Goal: Find specific page/section: Find specific page/section

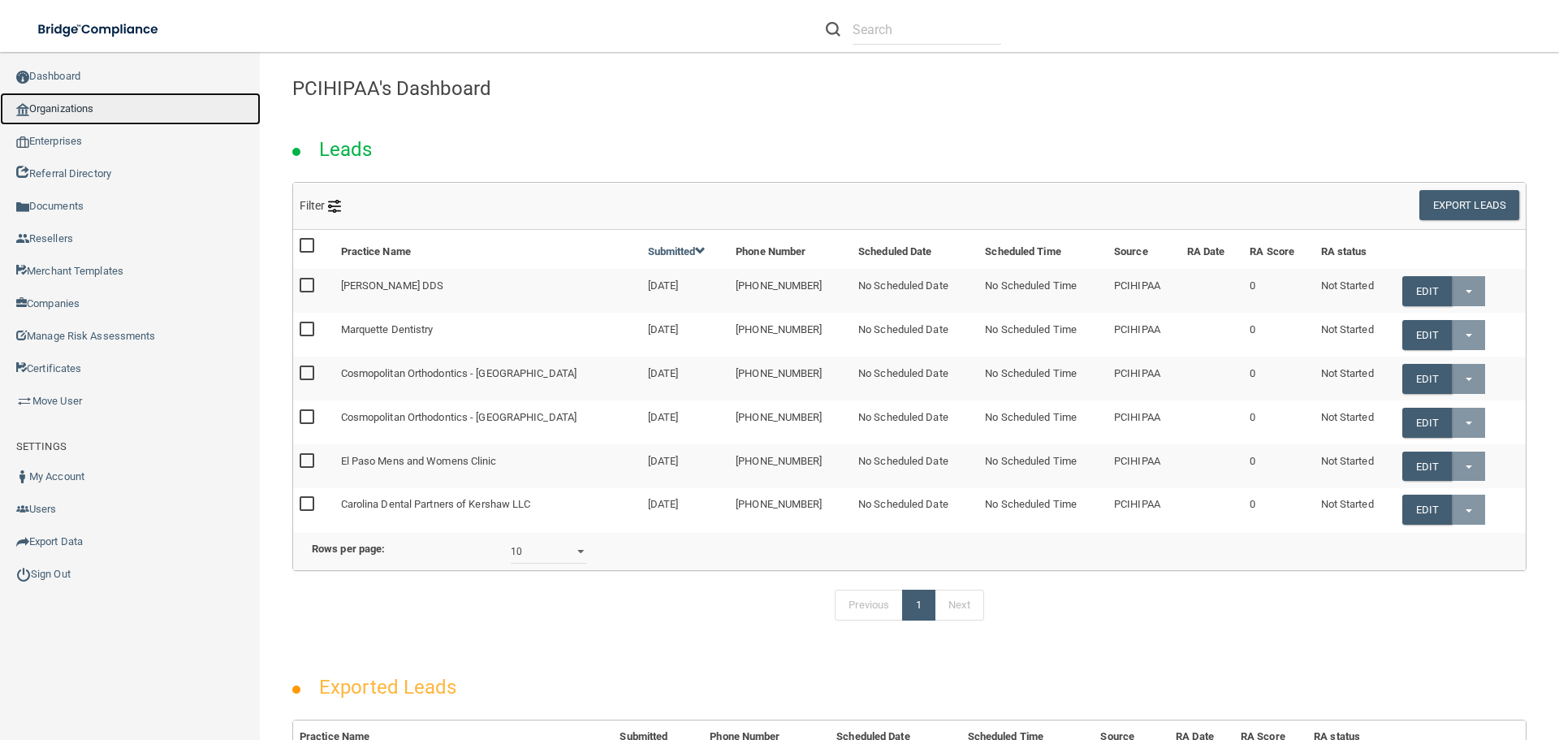
click at [100, 101] on link "Organizations" at bounding box center [130, 109] width 261 height 32
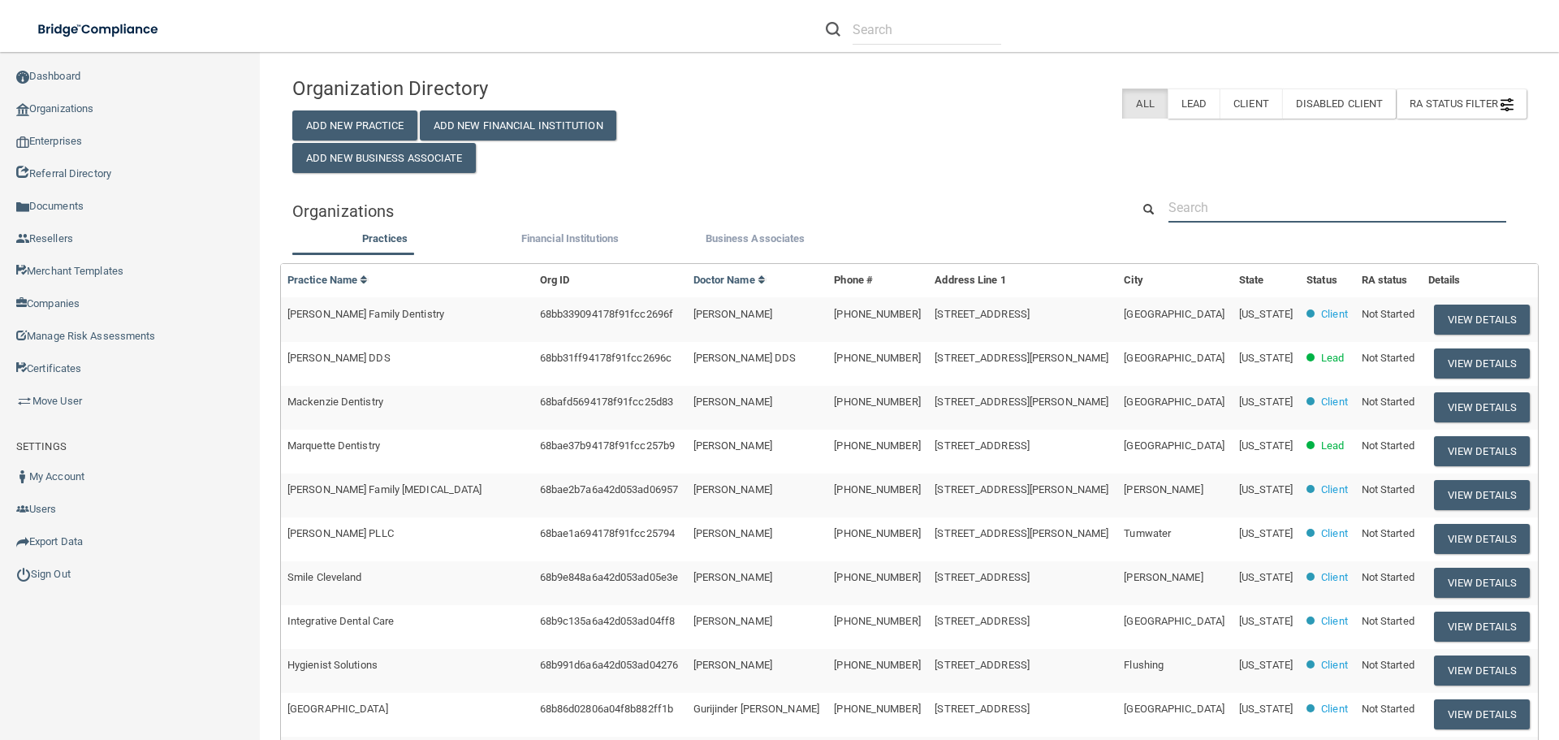
click at [1215, 210] on input "text" at bounding box center [1337, 207] width 338 height 30
paste input "[PERSON_NAME] Family [MEDICAL_DATA]"
type input "[PERSON_NAME] Family [MEDICAL_DATA]"
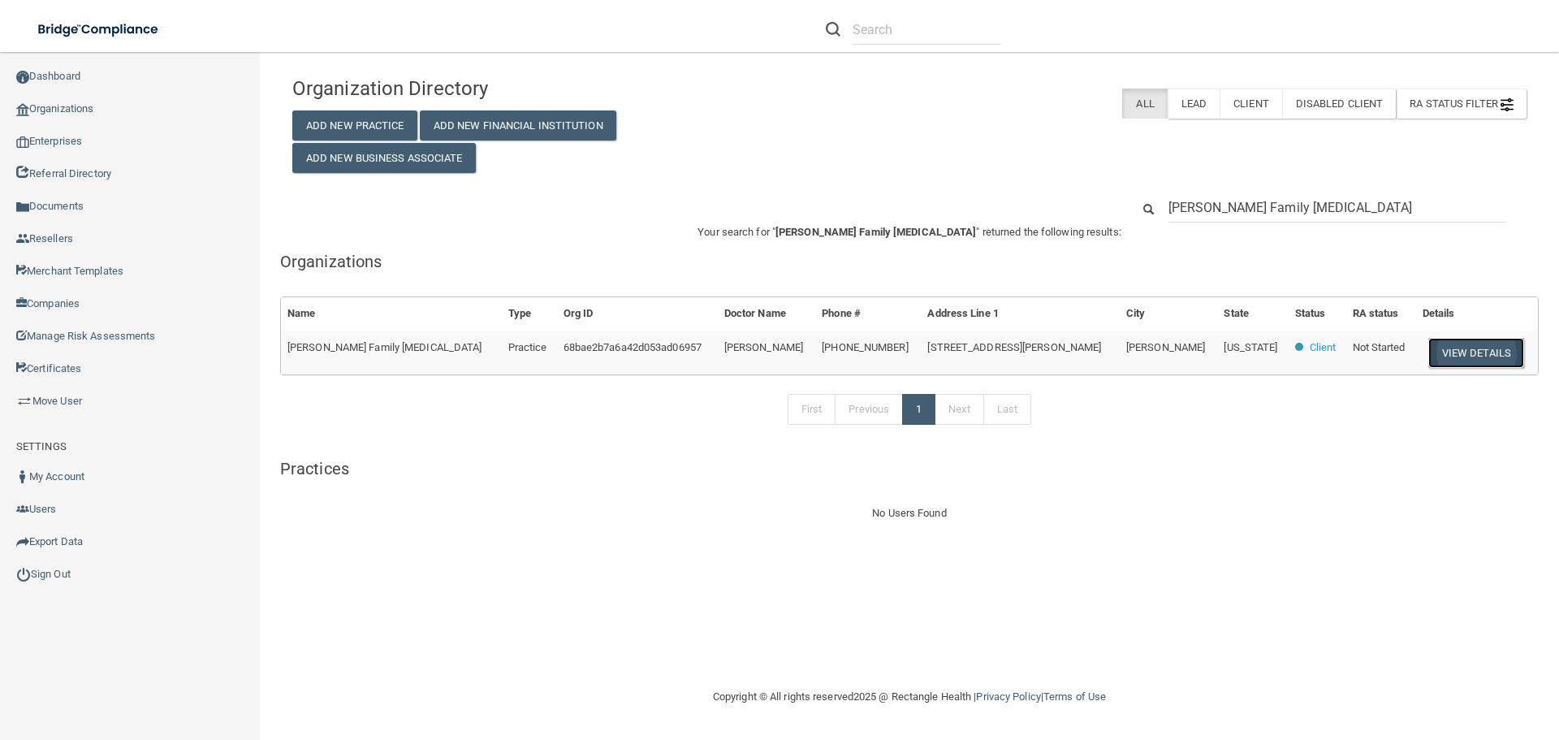
click at [1443, 350] on button "View Details" at bounding box center [1476, 353] width 96 height 30
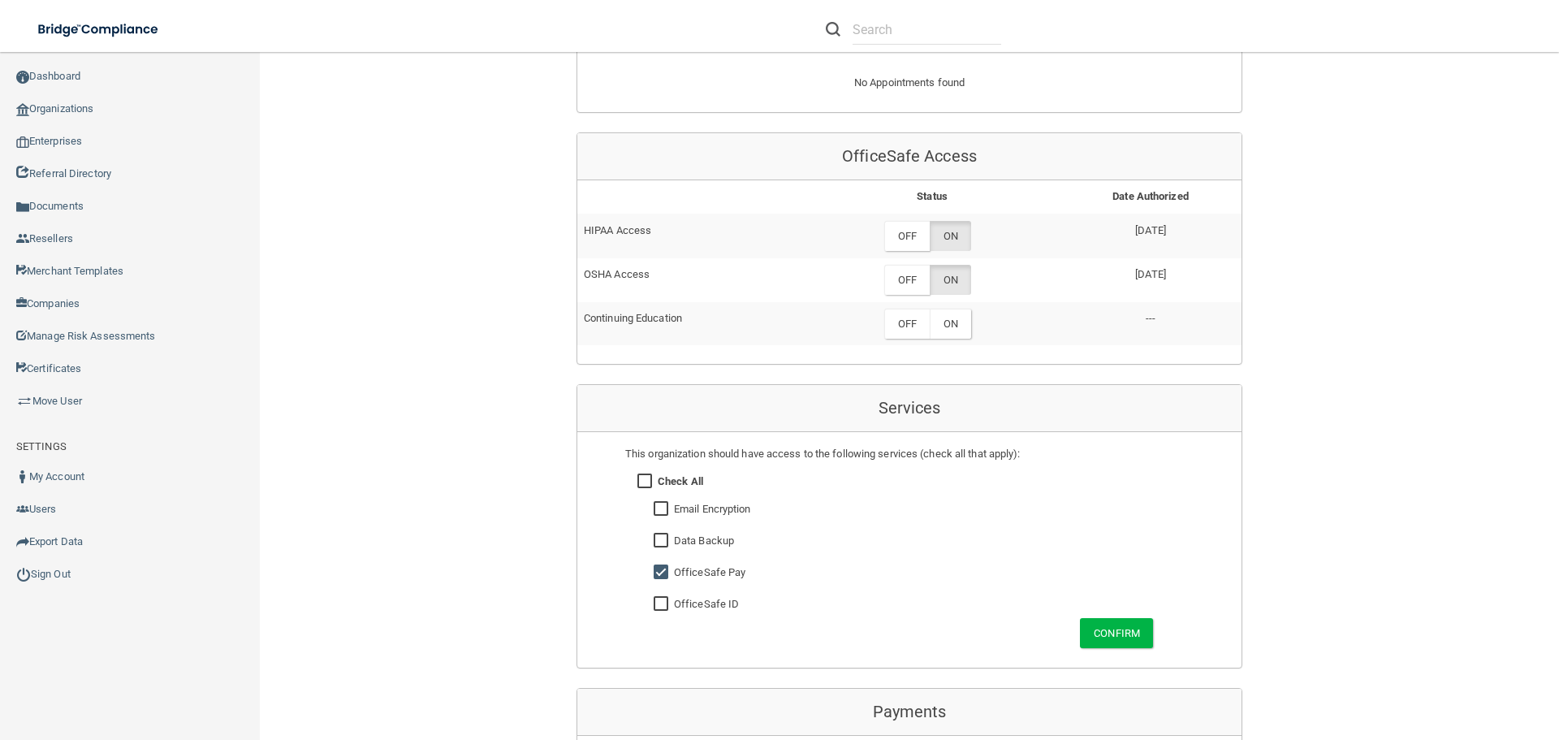
scroll to position [492, 0]
